Goal: Obtain resource: Download file/media

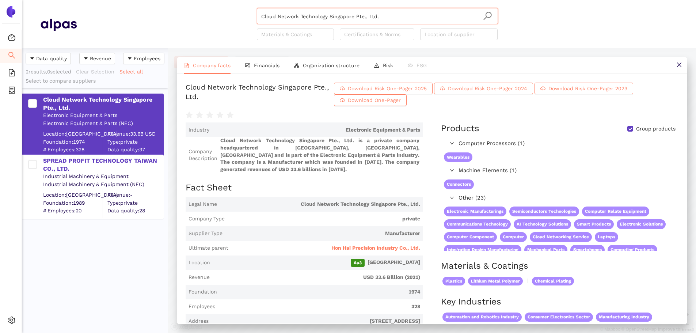
click at [391, 16] on input "Cloud Network Technology Singapore Pte., Ltd." at bounding box center [377, 16] width 232 height 16
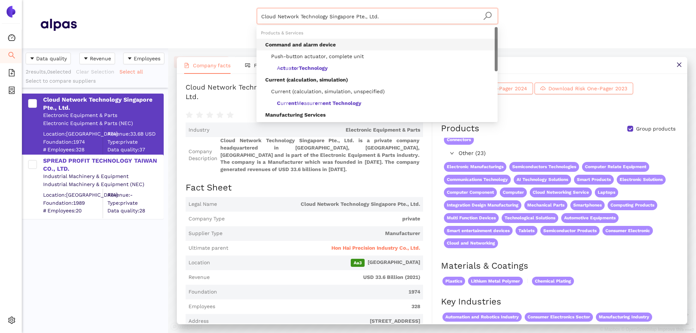
drag, startPoint x: 389, startPoint y: 16, endPoint x: 213, endPoint y: 13, distance: 176.1
click at [213, 13] on div "Cloud Network Technology Singapore Pte., Ltd. Materials & Coatings Certificatio…" at bounding box center [377, 24] width 601 height 32
type input "Falco Electronics México, S.A. de C.V."
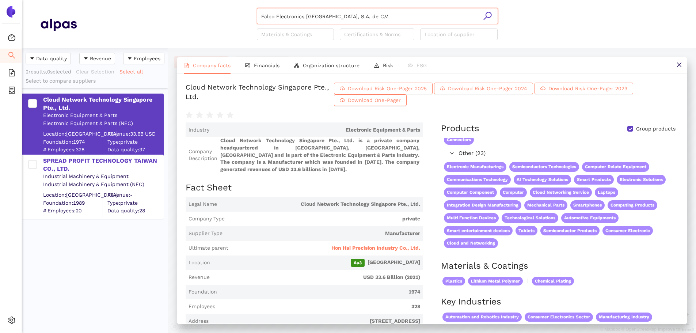
click at [487, 18] on icon "search" at bounding box center [487, 15] width 9 height 9
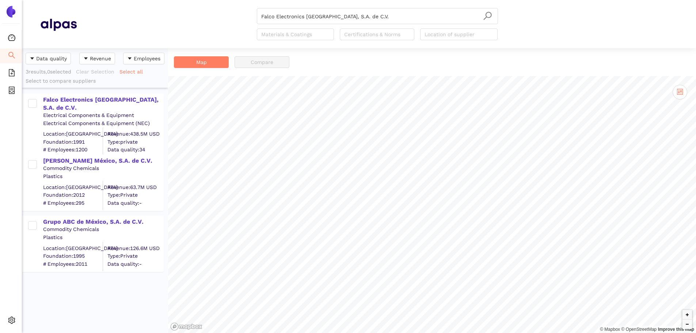
drag, startPoint x: 140, startPoint y: 99, endPoint x: 87, endPoint y: 109, distance: 53.5
click at [139, 99] on div "Falco Electronics México, S.A. de C.V." at bounding box center [103, 104] width 120 height 16
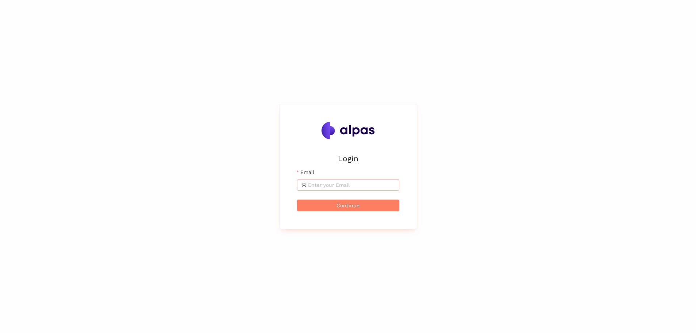
click at [365, 186] on input "Email" at bounding box center [351, 185] width 87 height 8
type input "[EMAIL_ADDRESS][DOMAIN_NAME]"
click at [365, 209] on button "Continue" at bounding box center [348, 205] width 102 height 12
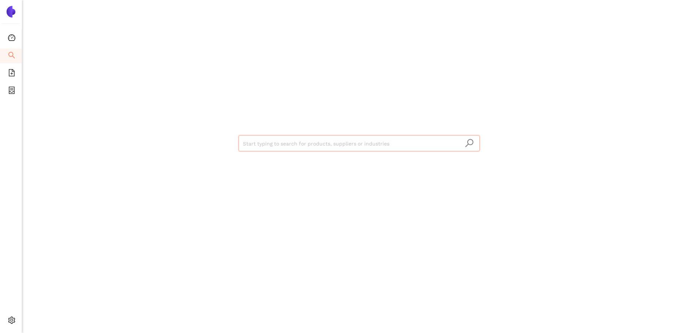
click at [345, 136] on input "search" at bounding box center [359, 144] width 232 height 16
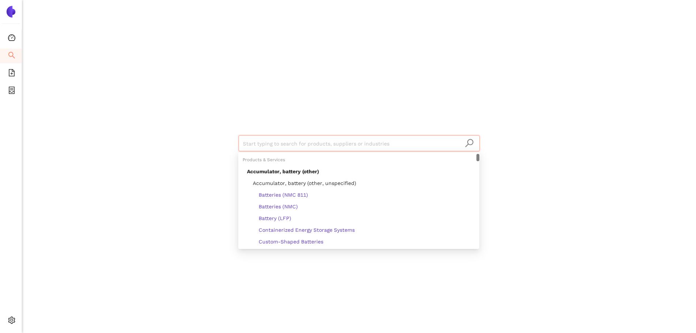
click at [343, 142] on input "search" at bounding box center [359, 144] width 232 height 16
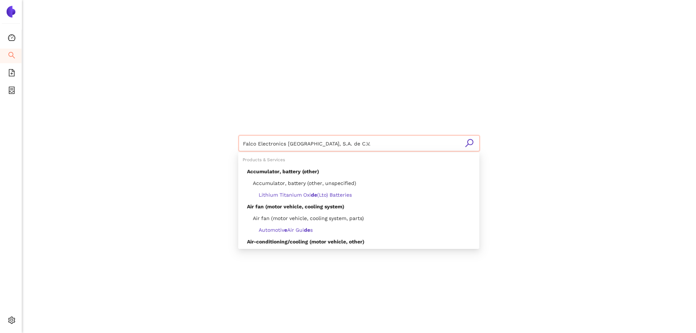
type input "Falco Electronics [GEOGRAPHIC_DATA], S.A. de C.V."
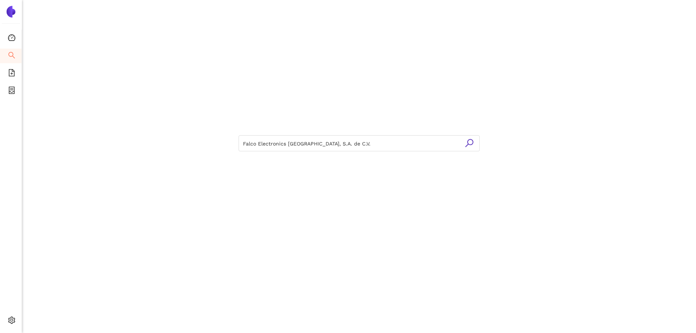
click at [467, 142] on icon "search" at bounding box center [469, 142] width 9 height 9
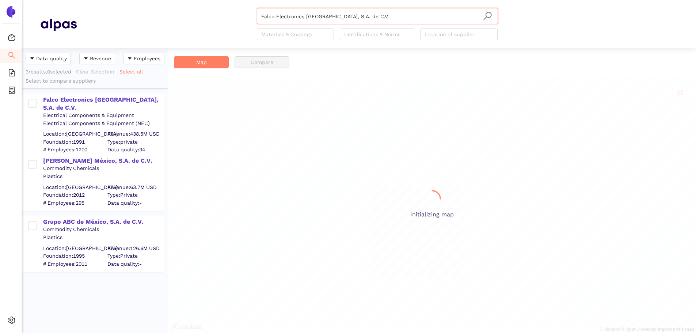
scroll to position [279, 141]
click at [84, 96] on div "Falco Electronics México, S.A. de C.V." at bounding box center [103, 104] width 120 height 16
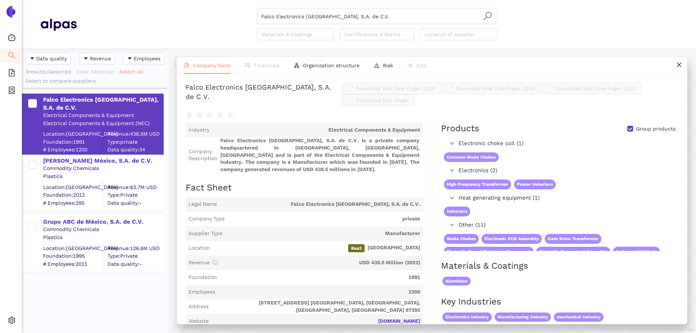
drag, startPoint x: 374, startPoint y: 86, endPoint x: 375, endPoint y: 106, distance: 19.8
click at [374, 122] on span "Industry Electrical Components & Equipment" at bounding box center [304, 129] width 237 height 15
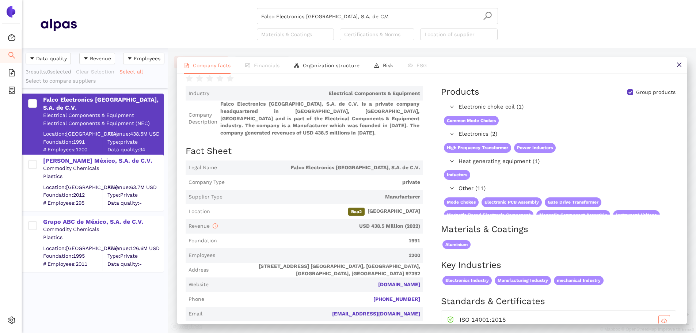
scroll to position [0, 0]
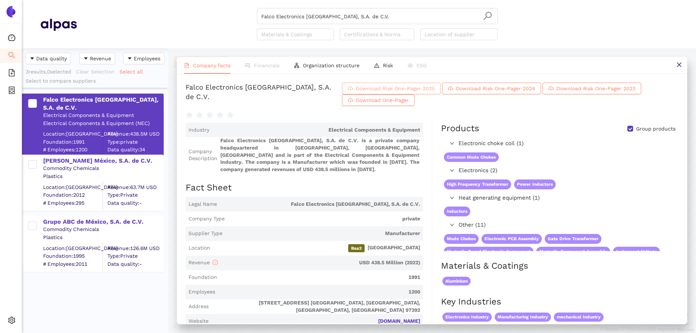
click at [388, 85] on span "Download Risk One-Pager 2025" at bounding box center [395, 88] width 79 height 8
drag, startPoint x: 364, startPoint y: 12, endPoint x: 213, endPoint y: -8, distance: 152.7
click at [213, 0] on html "Dashboard Search eSourcing Templates eSourcing Projects Settings Falco Electron…" at bounding box center [348, 166] width 696 height 333
paste input "Kion Indústria e Comercio Ltda"
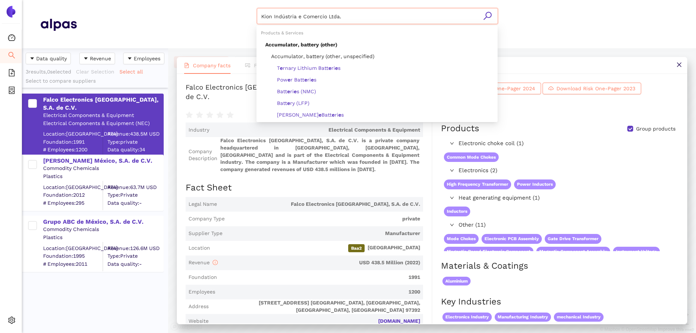
type input "Kion Indústria e Comercio Ltda."
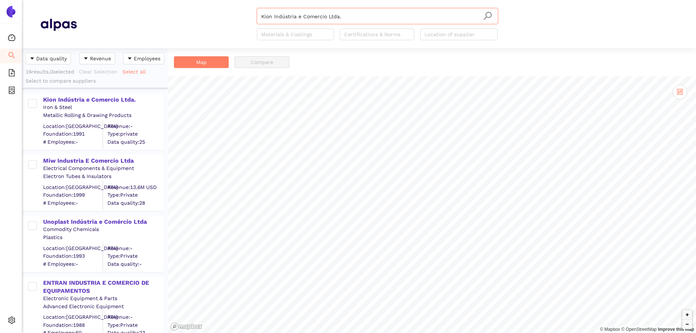
click at [486, 17] on icon "search" at bounding box center [487, 15] width 9 height 9
click at [122, 98] on div "Kion Indústria e Comercio Ltda." at bounding box center [103, 100] width 120 height 8
click at [117, 100] on div "Kion Indústria e Comercio Ltda." at bounding box center [103, 100] width 120 height 8
click at [125, 100] on div "Kion Indústria e Comercio Ltda." at bounding box center [103, 100] width 120 height 8
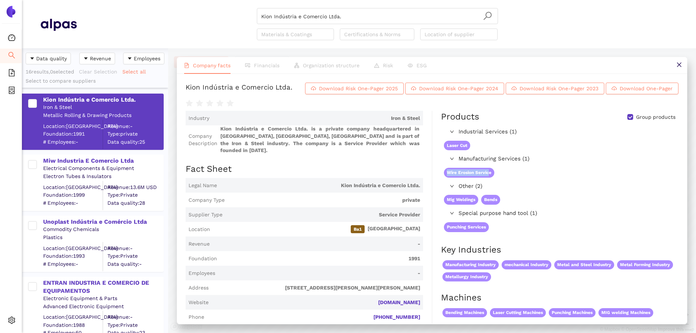
drag, startPoint x: 442, startPoint y: 172, endPoint x: 502, endPoint y: 172, distance: 59.2
click at [493, 171] on div "Wire Erosion Service" at bounding box center [490, 173] width 99 height 16
click at [517, 171] on div "Wire Erosion Service" at bounding box center [490, 173] width 99 height 16
click at [372, 89] on span "Download Risk One-Pager 2025" at bounding box center [358, 88] width 79 height 8
click at [451, 92] on span "Download Risk One-Pager 2024" at bounding box center [458, 88] width 79 height 8
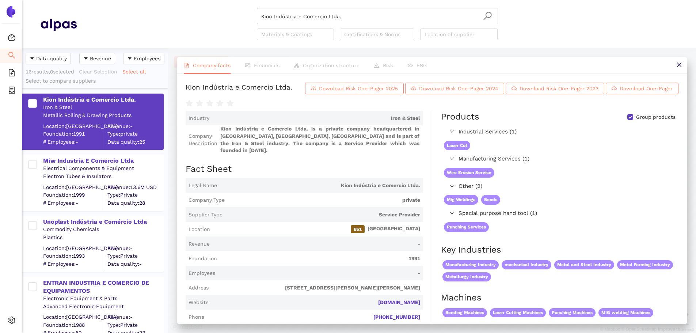
click at [262, 67] on span "Financials" at bounding box center [267, 65] width 26 height 6
click at [262, 66] on span "Financials" at bounding box center [267, 65] width 26 height 6
click at [267, 66] on span "Financials" at bounding box center [267, 65] width 26 height 6
click at [267, 65] on span "Financials" at bounding box center [267, 65] width 26 height 6
click at [383, 65] on span "Risk" at bounding box center [388, 65] width 10 height 6
